Goal: Task Accomplishment & Management: Complete application form

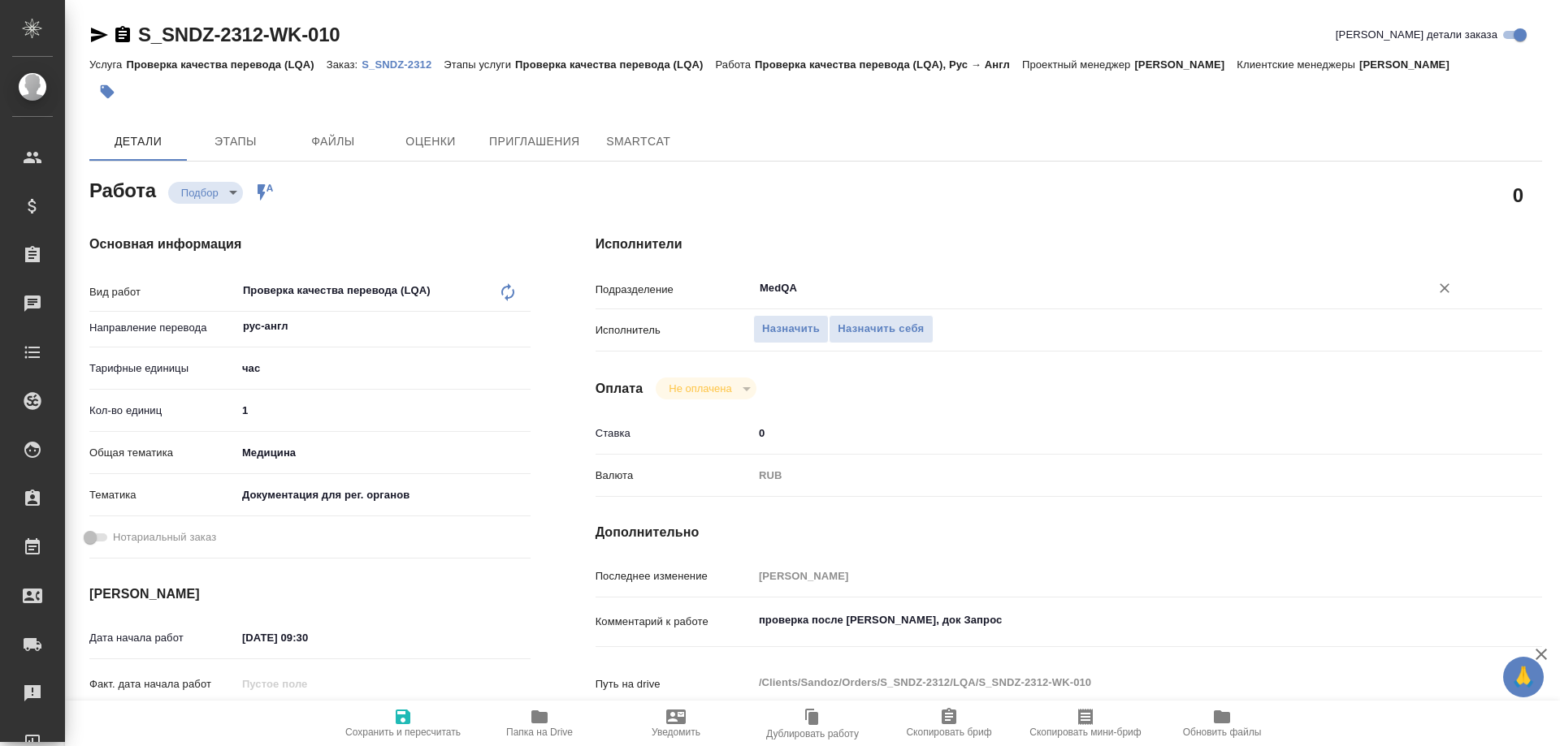
type textarea "x"
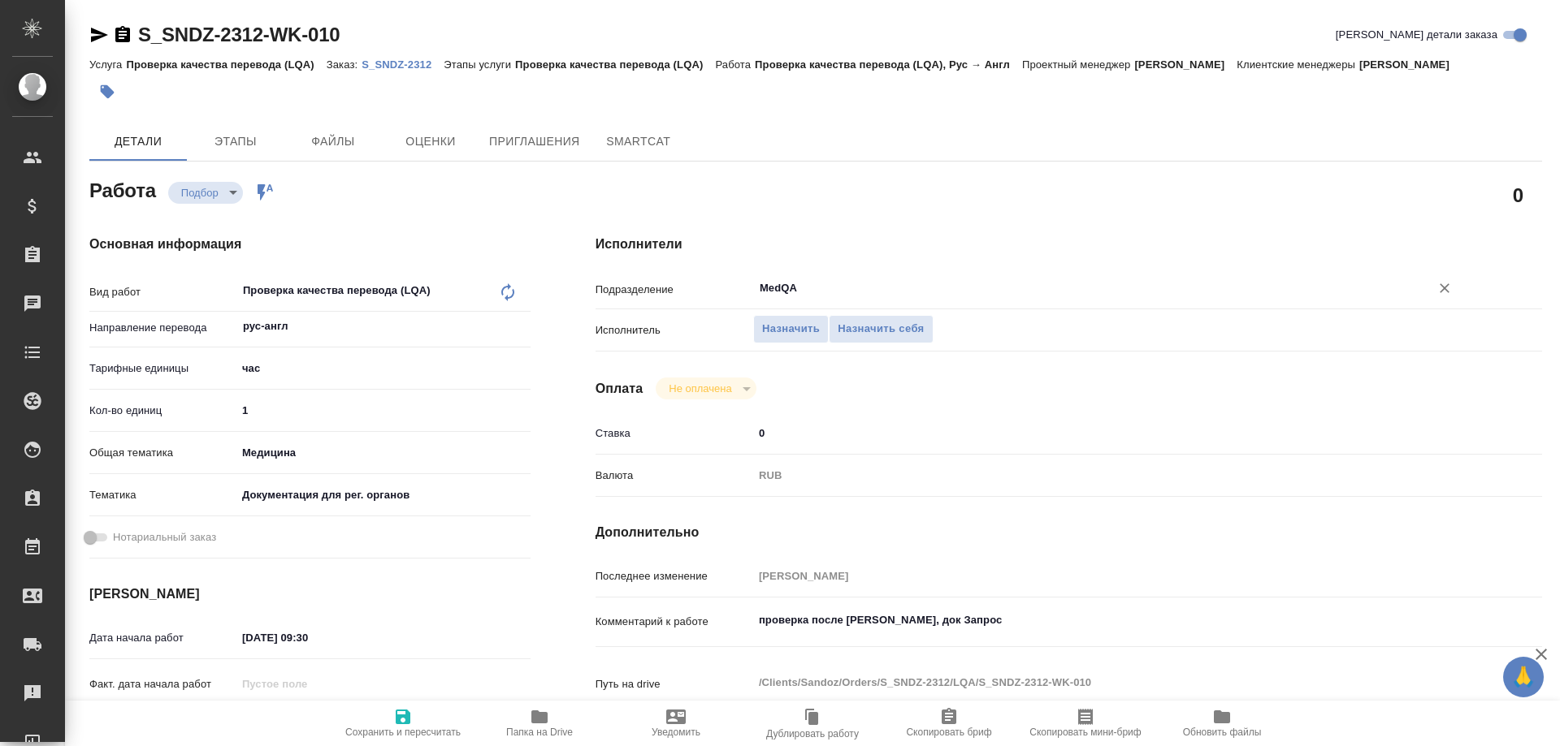
type textarea "x"
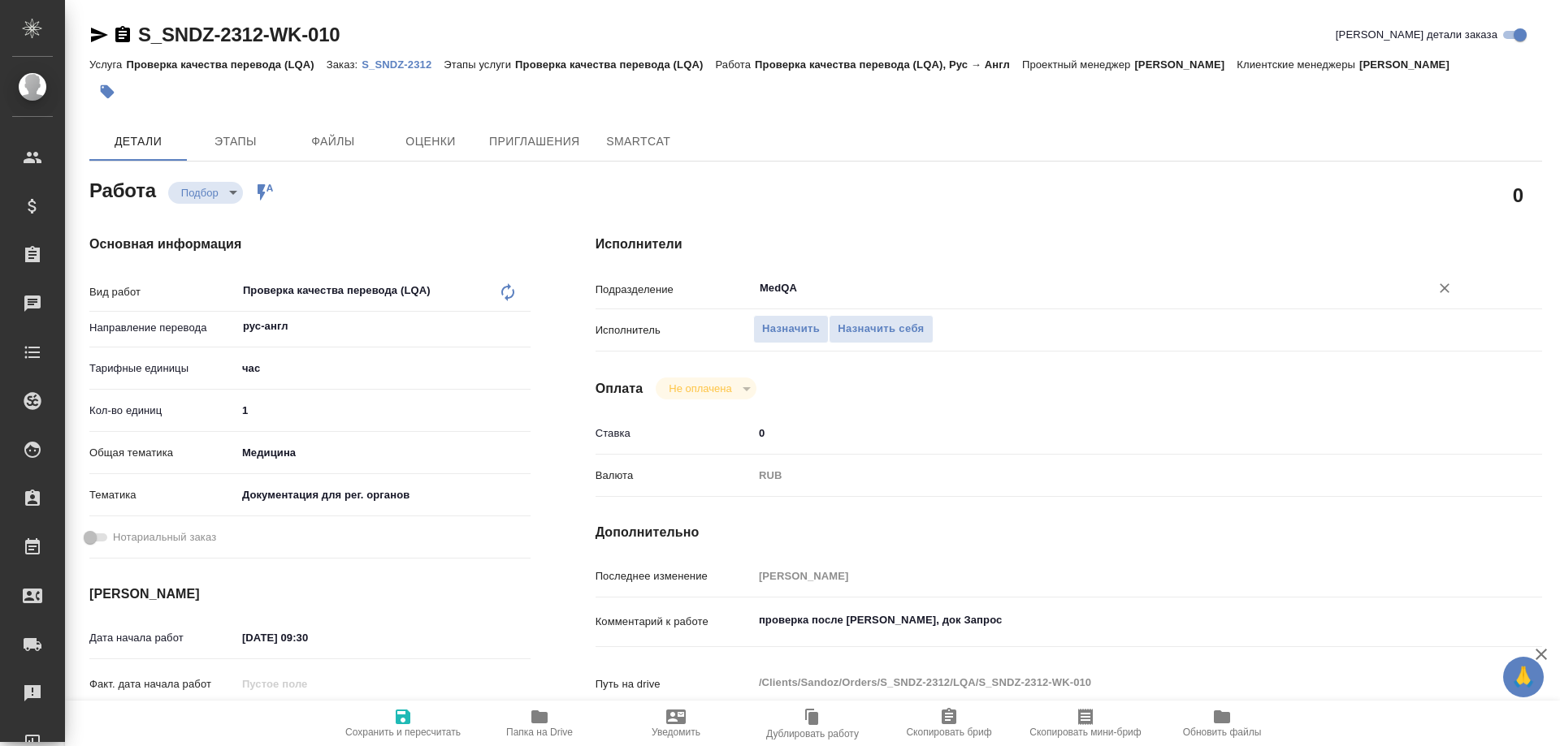
type textarea "x"
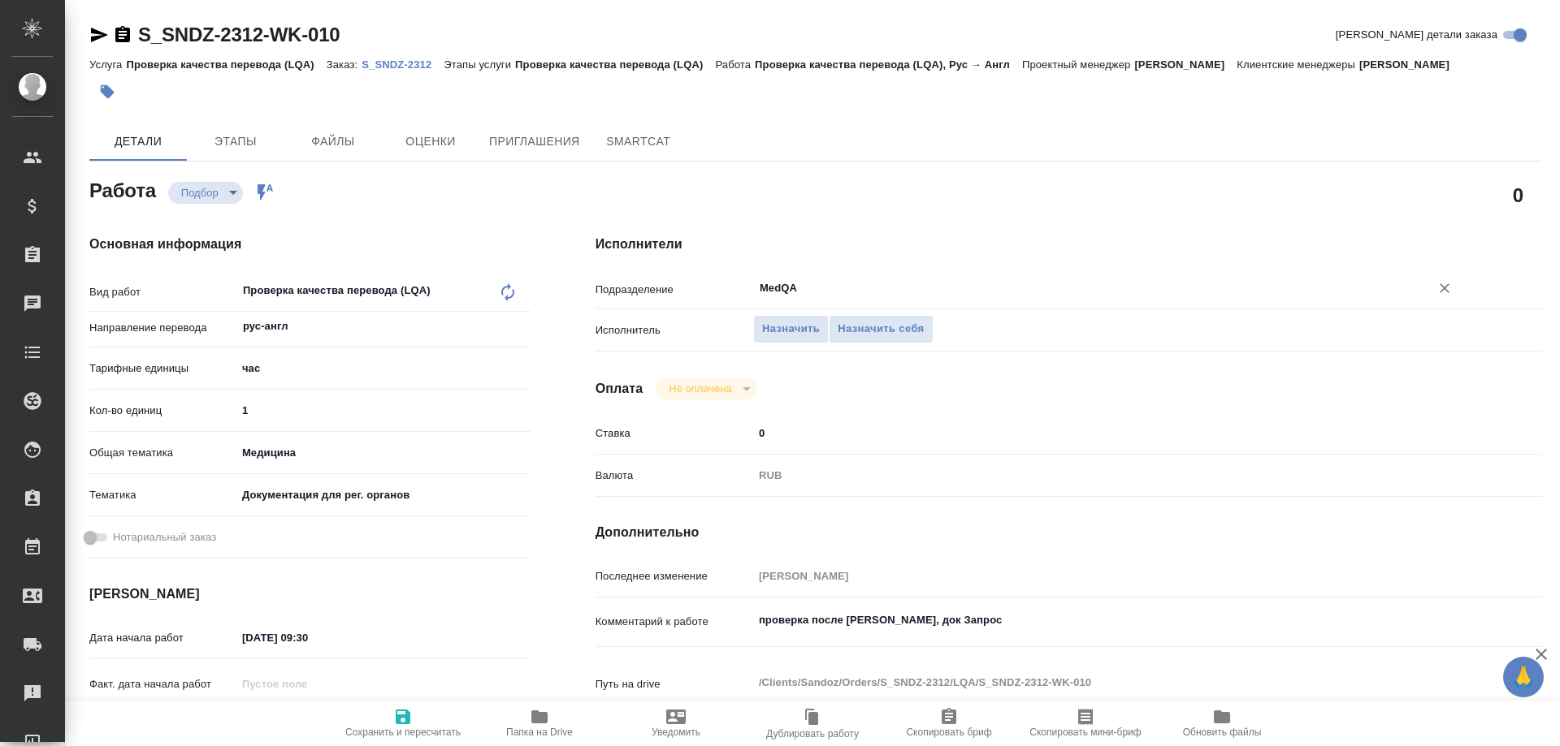
type textarea "x"
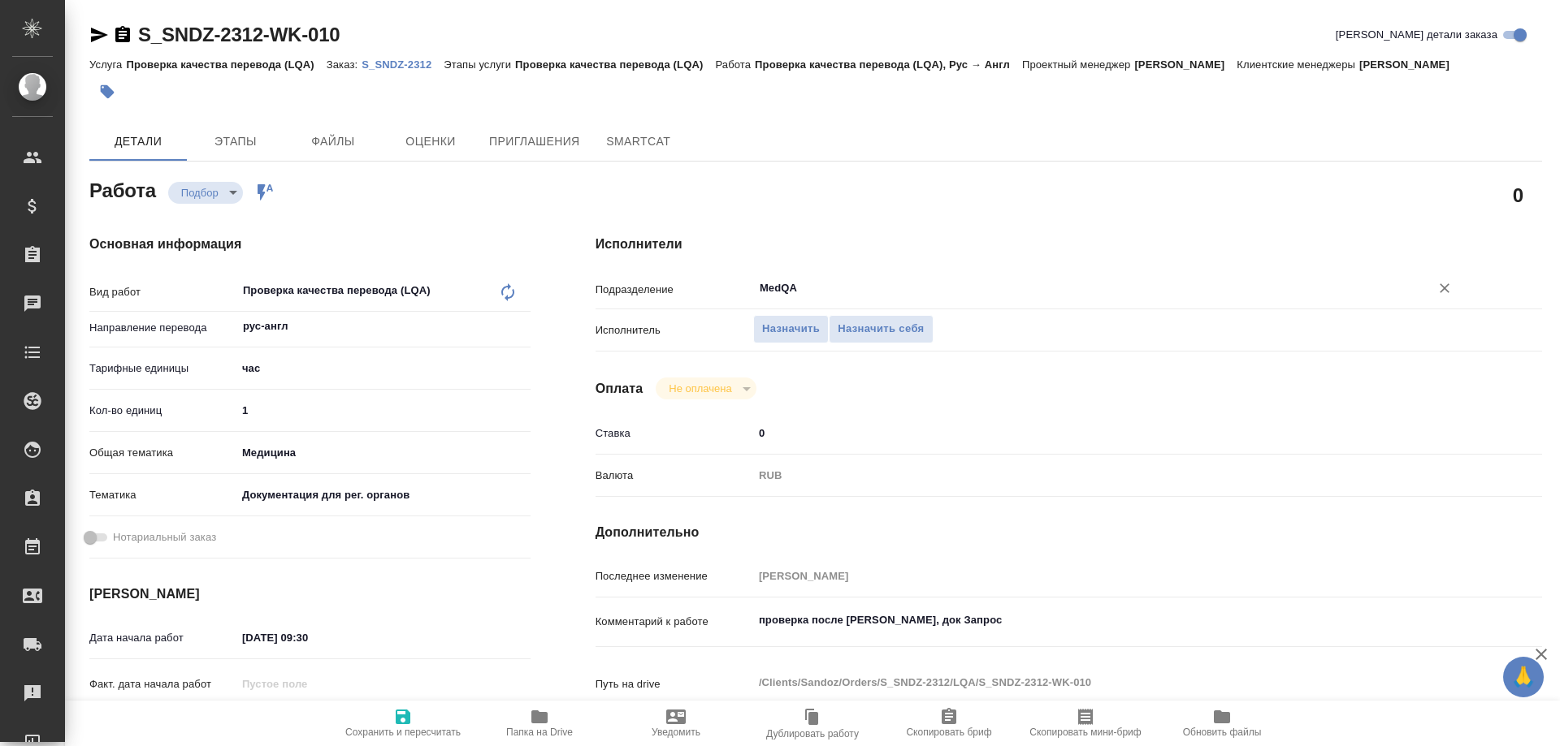
type textarea "x"
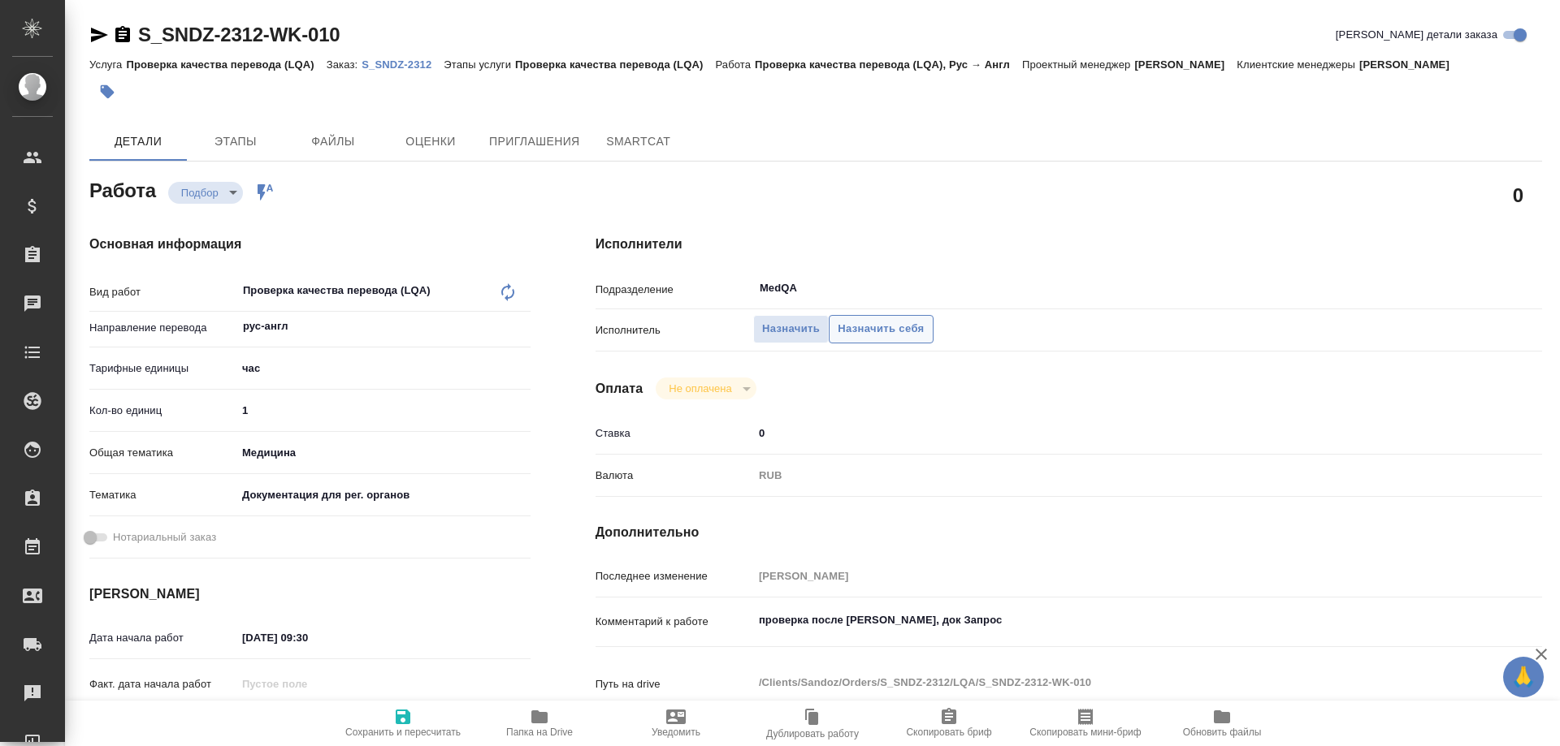
type textarea "x"
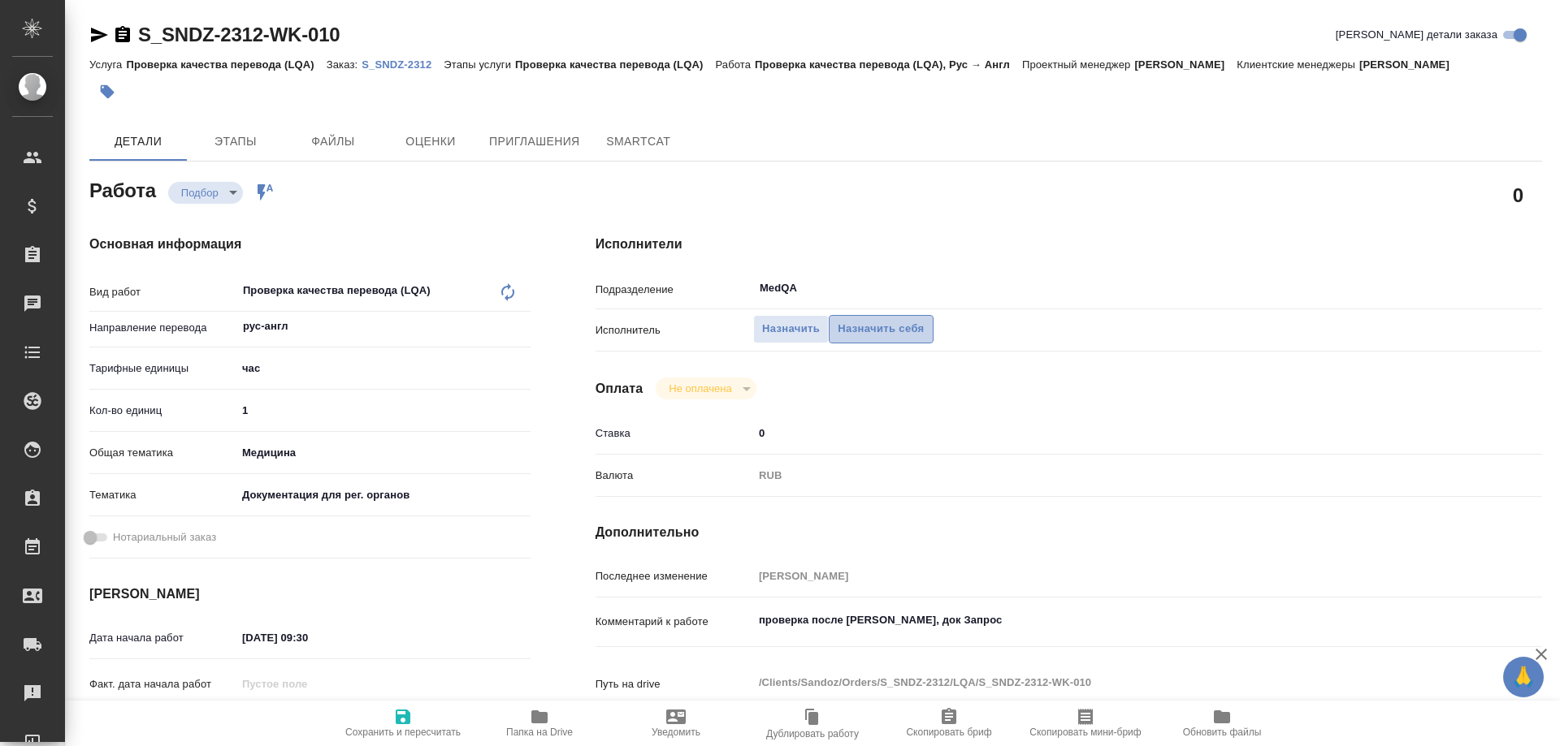
click at [875, 332] on span "Назначить себя" at bounding box center [880, 329] width 86 height 19
type textarea "x"
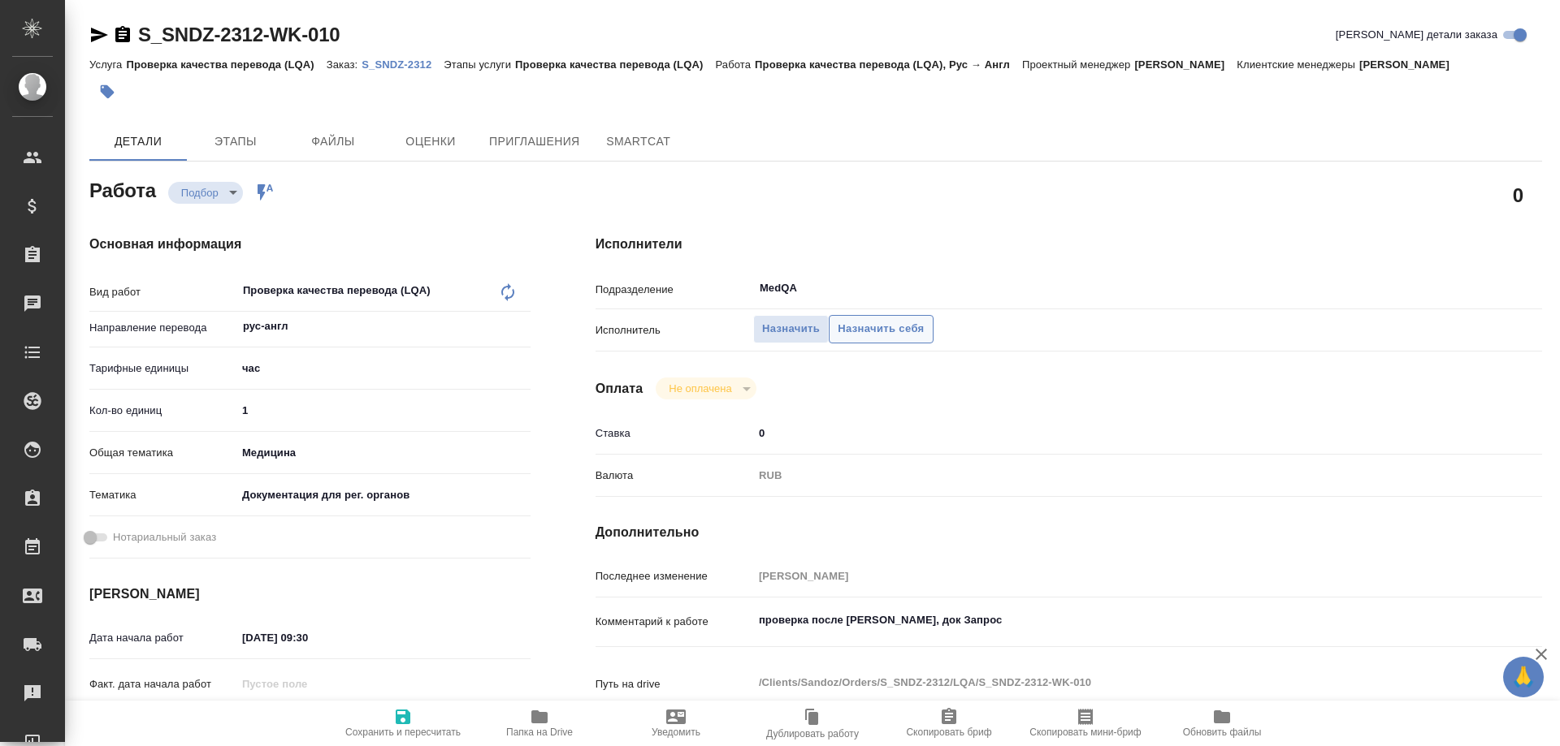
type textarea "x"
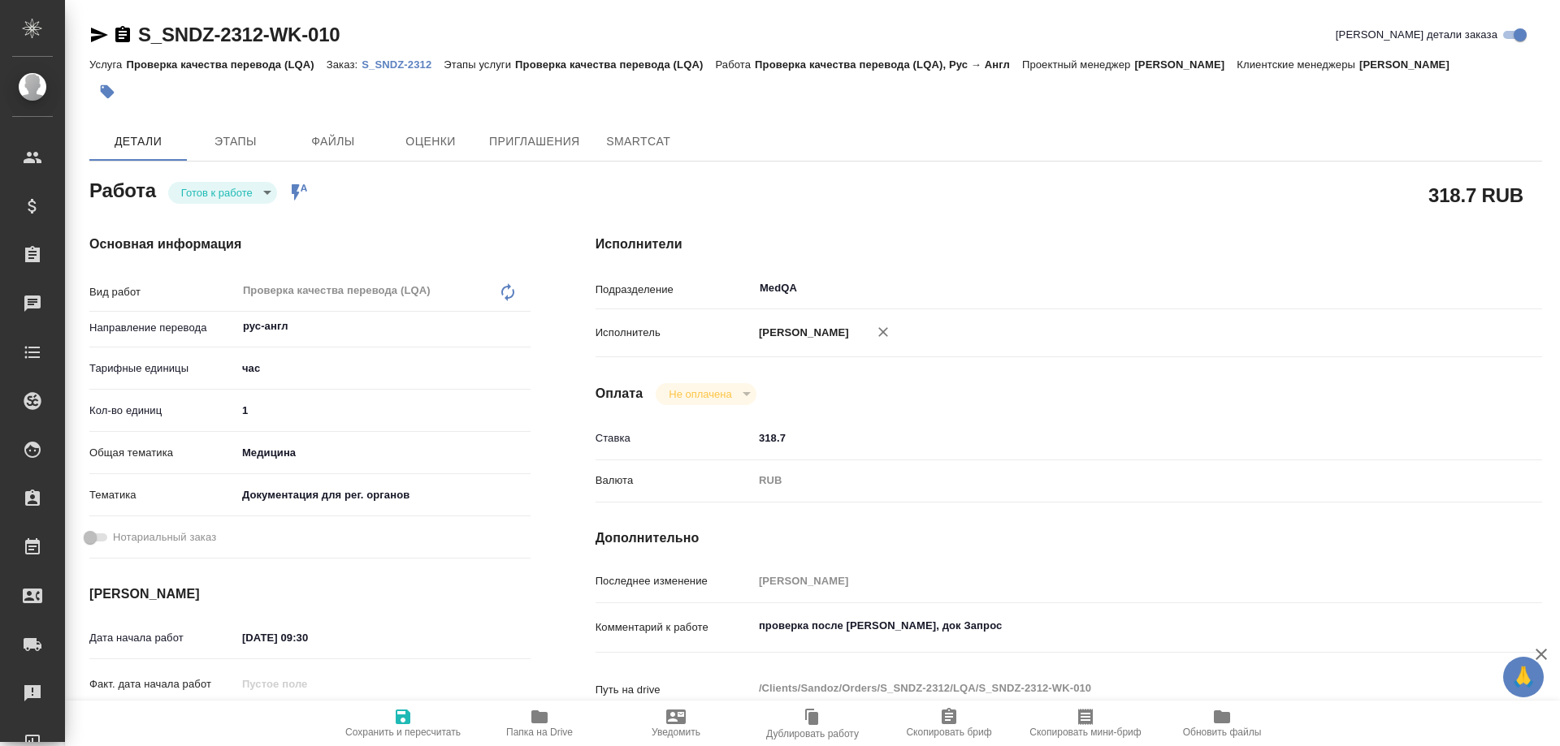
type textarea "x"
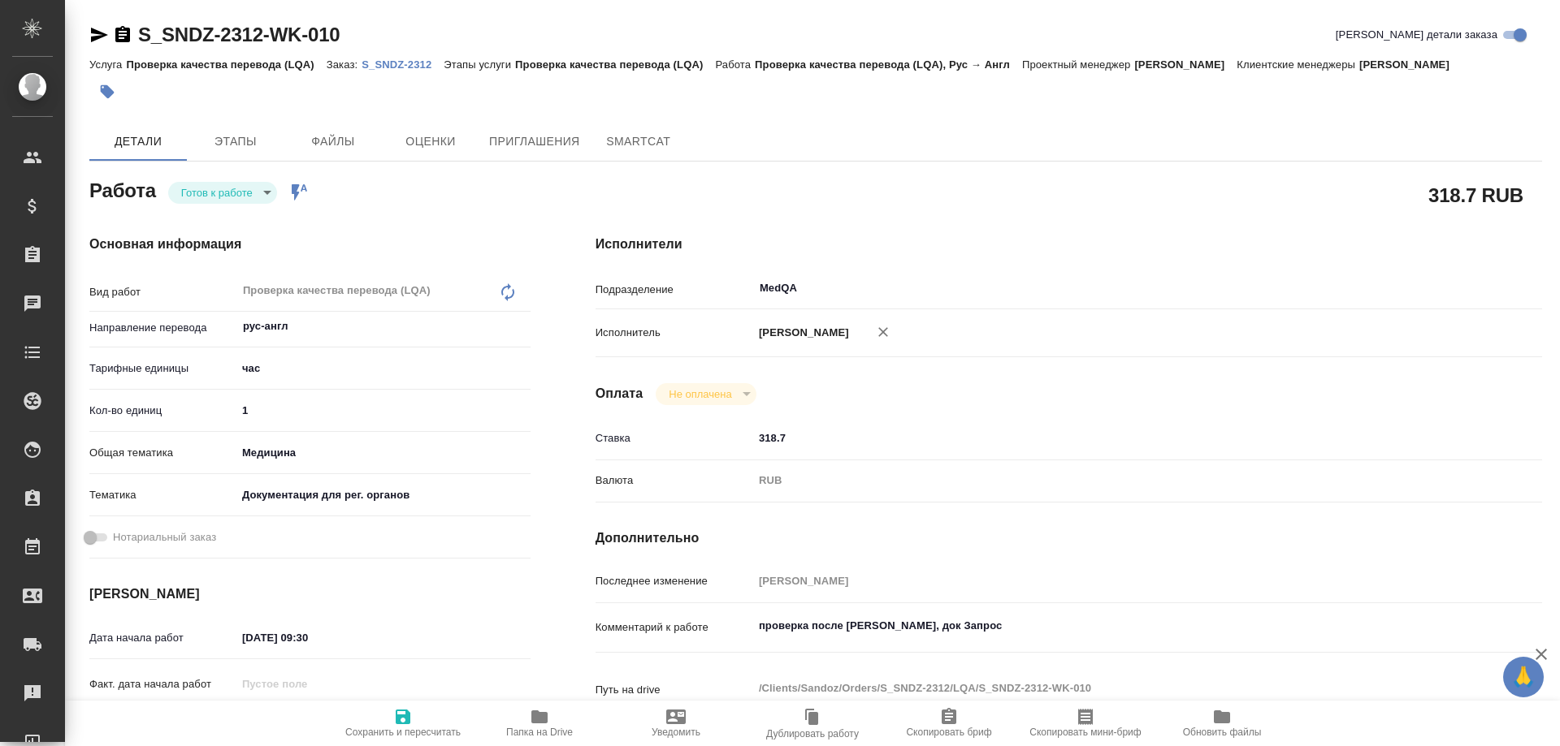
type textarea "x"
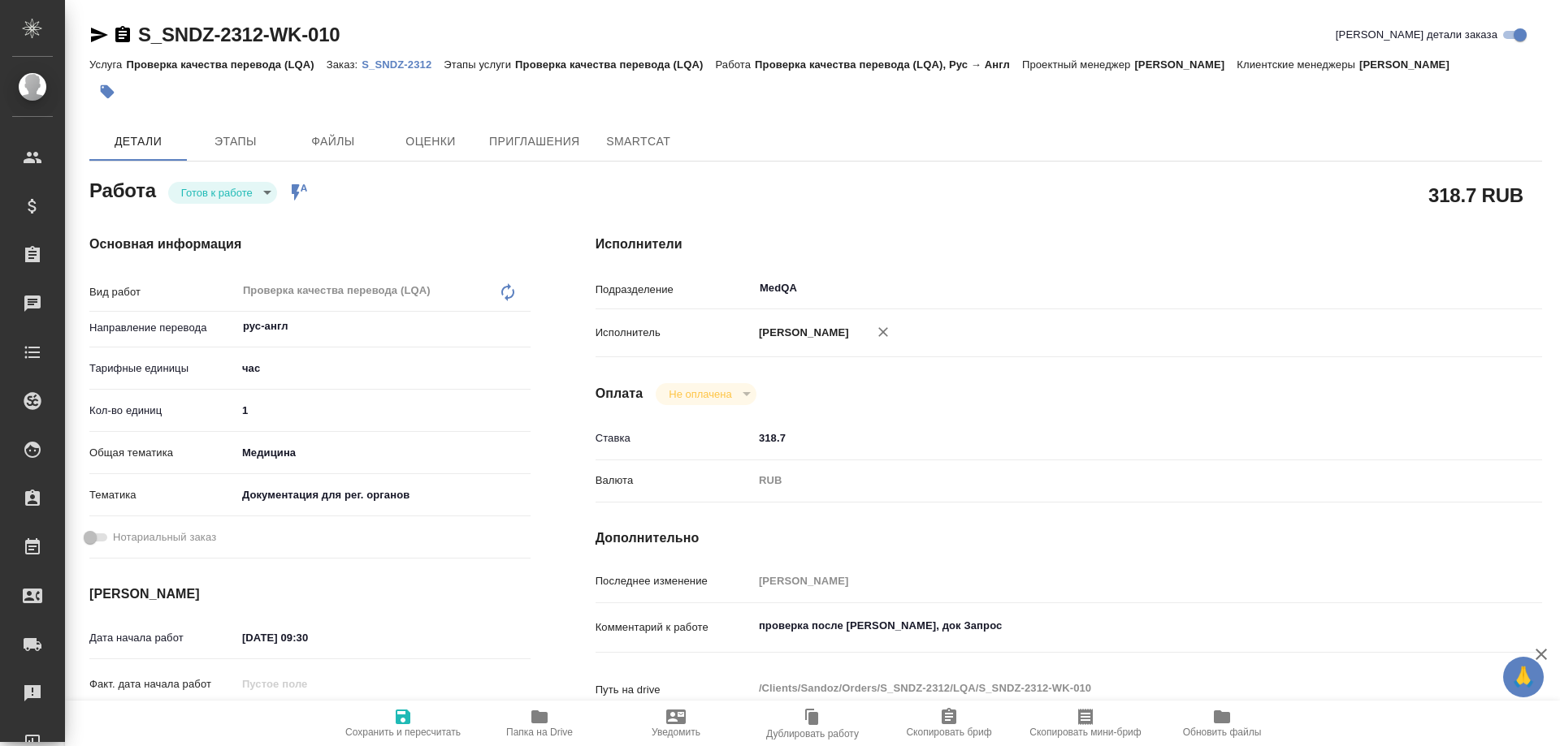
type textarea "x"
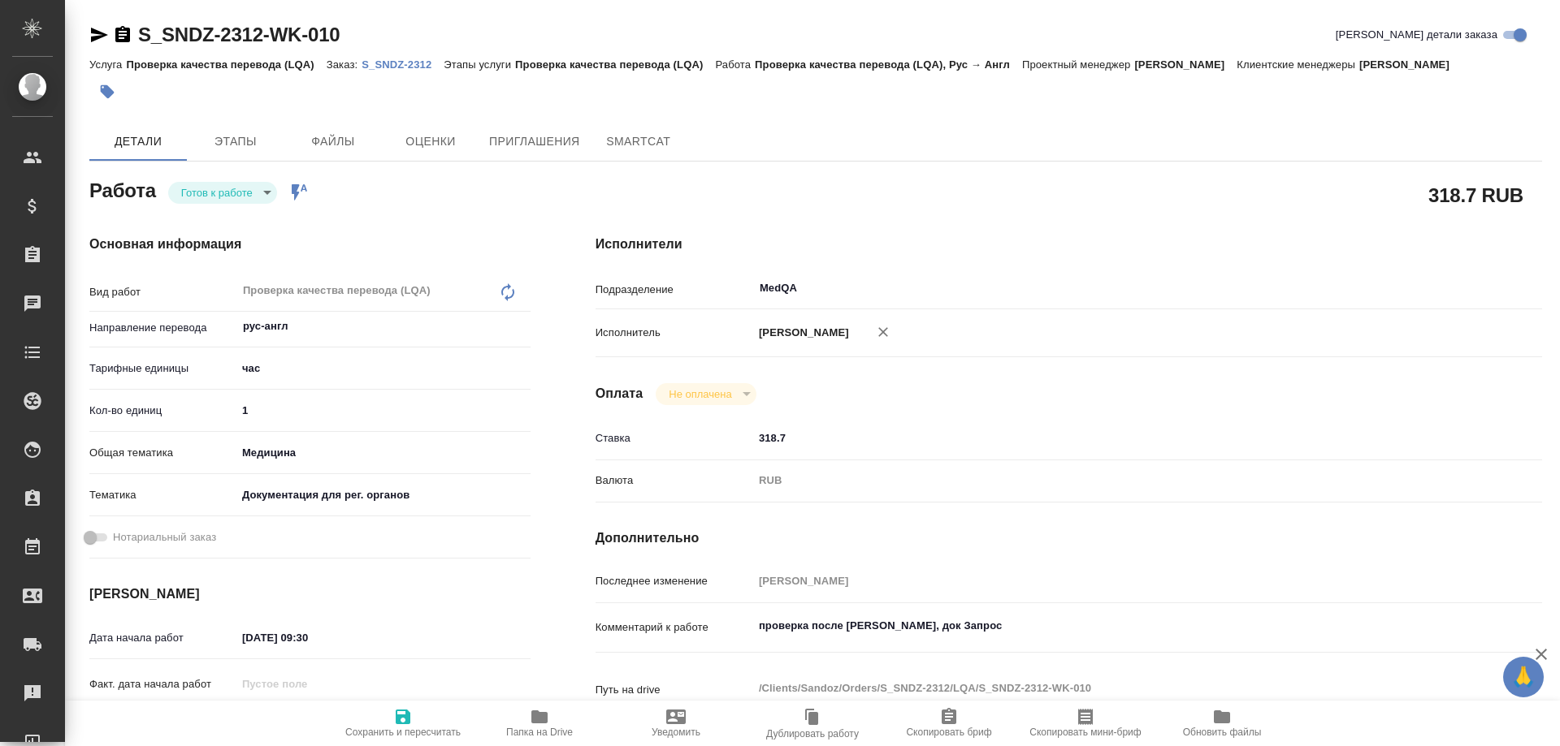
type textarea "x"
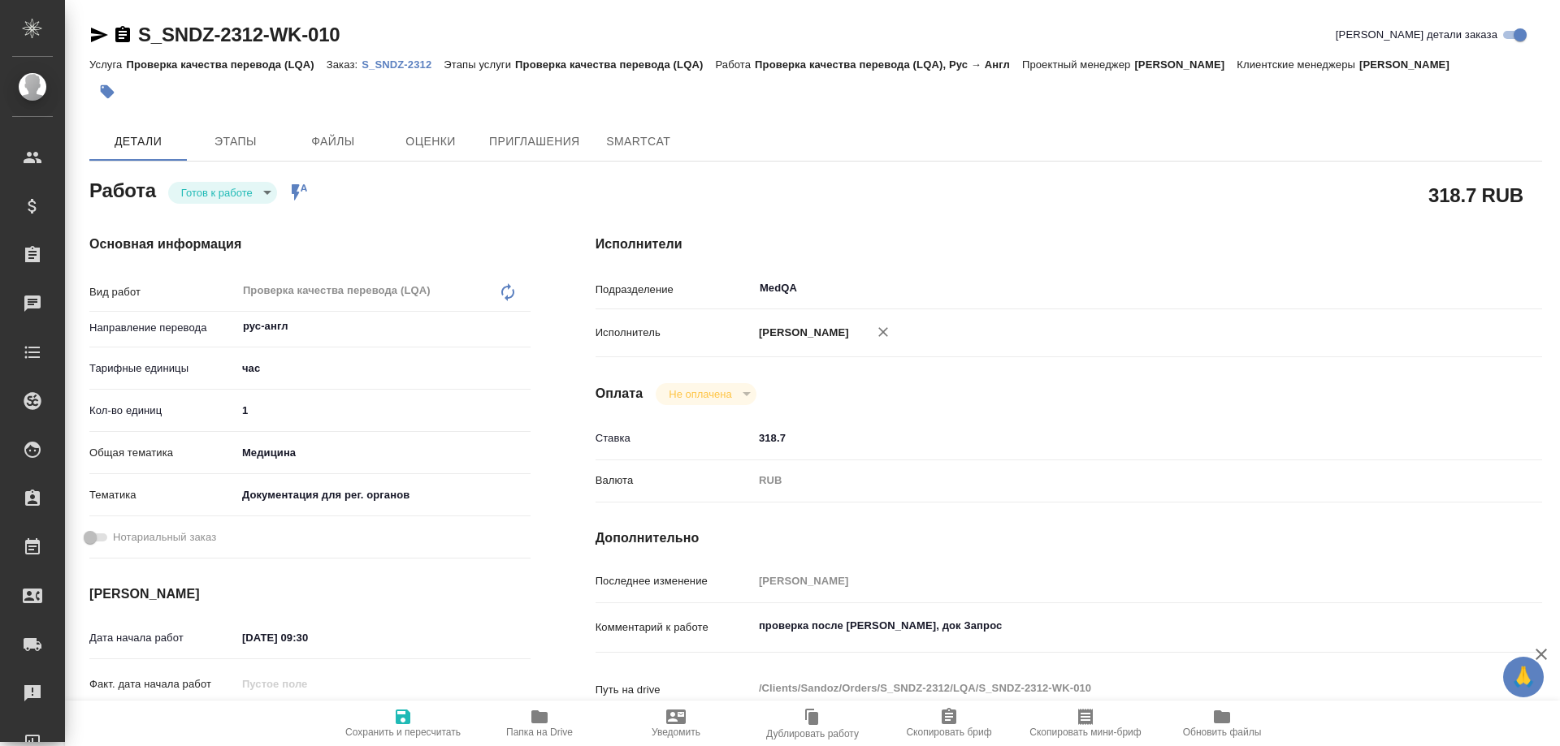
type textarea "x"
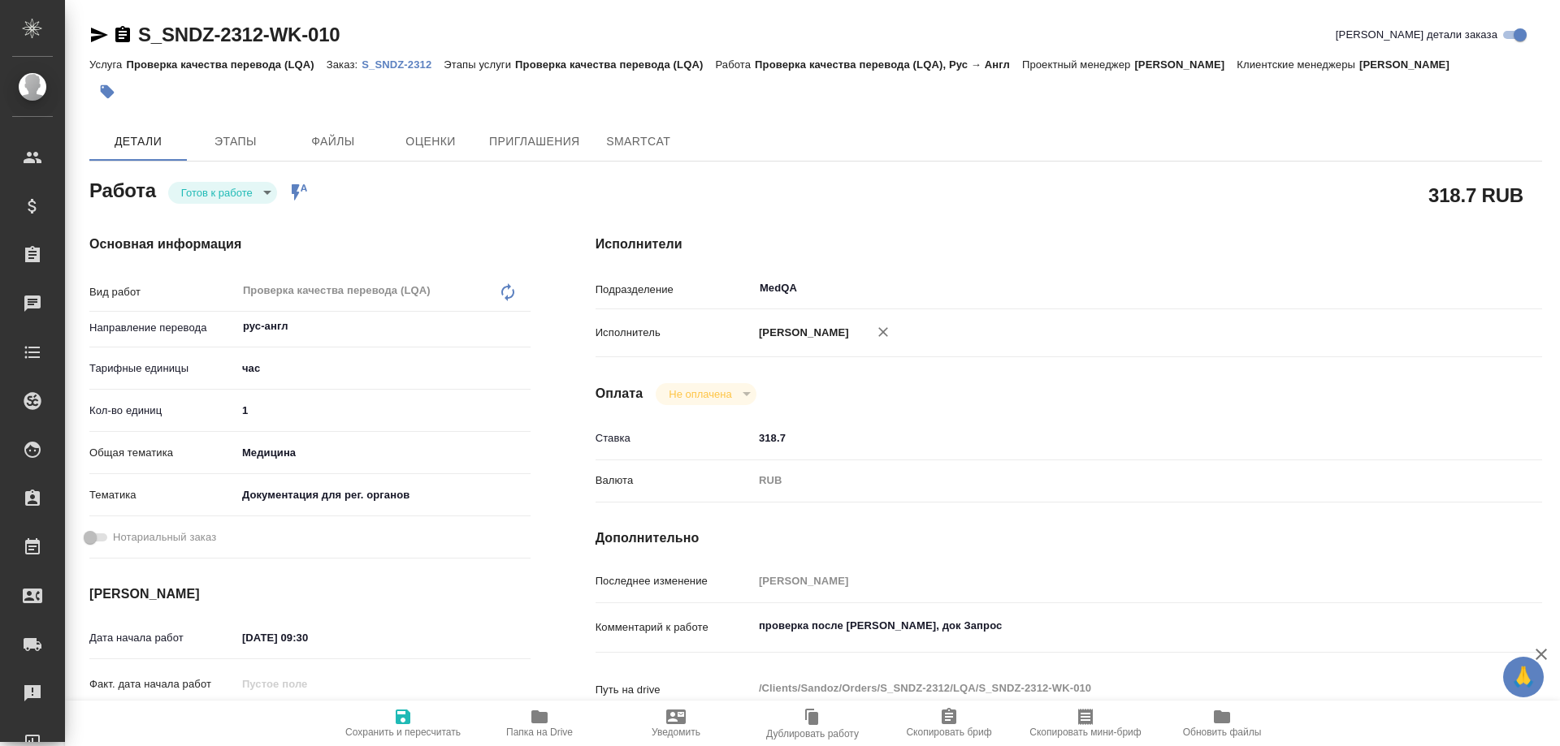
type textarea "x"
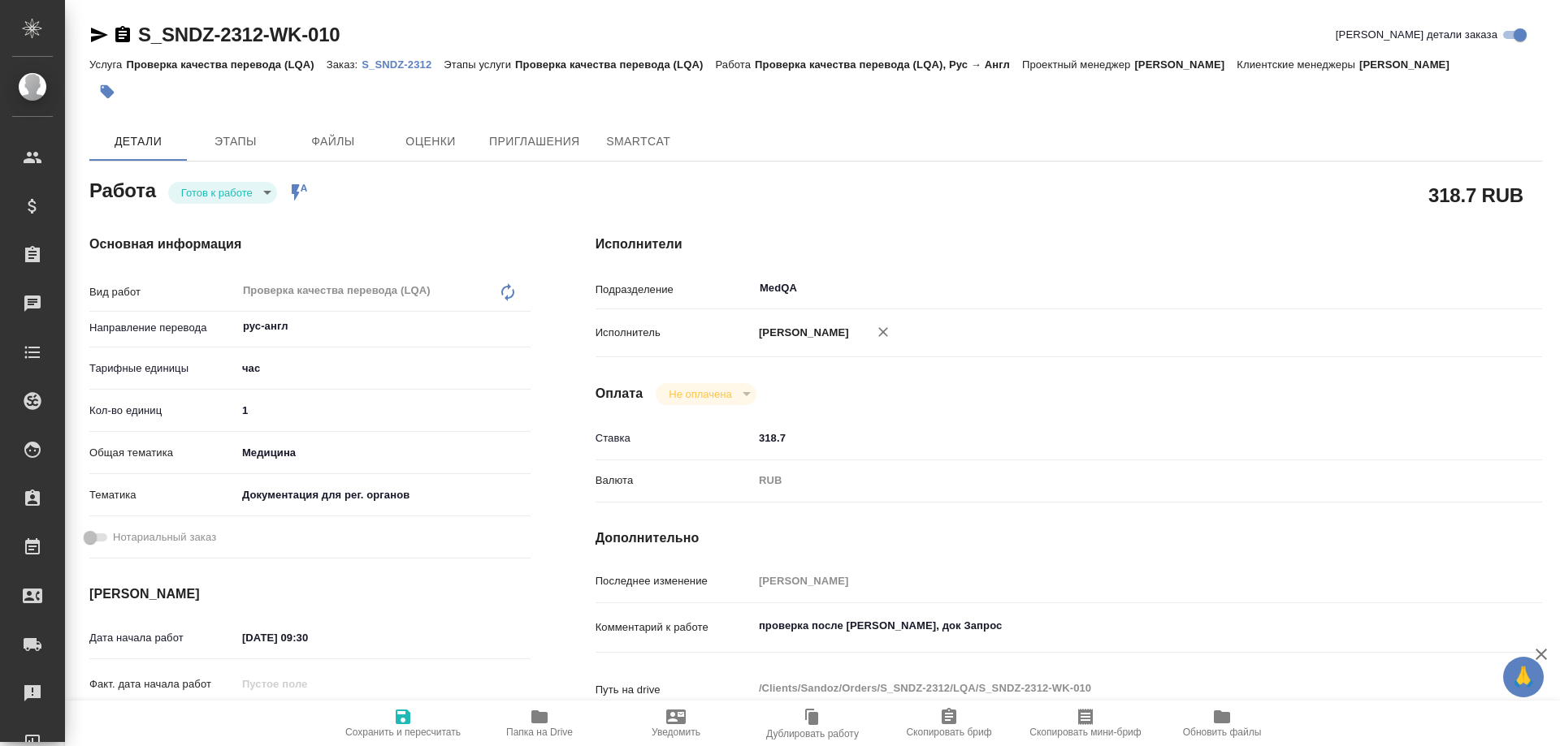
type textarea "x"
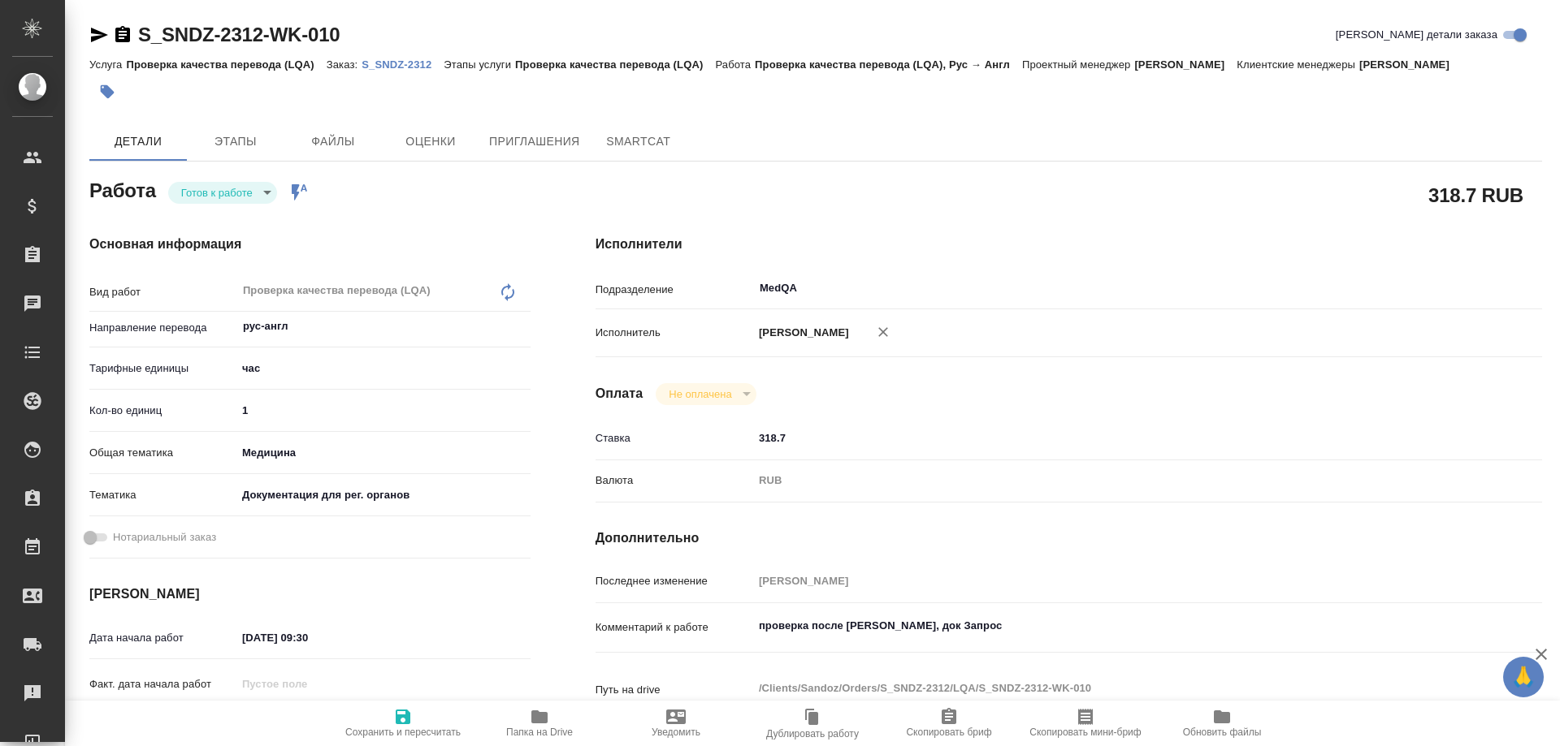
type textarea "x"
